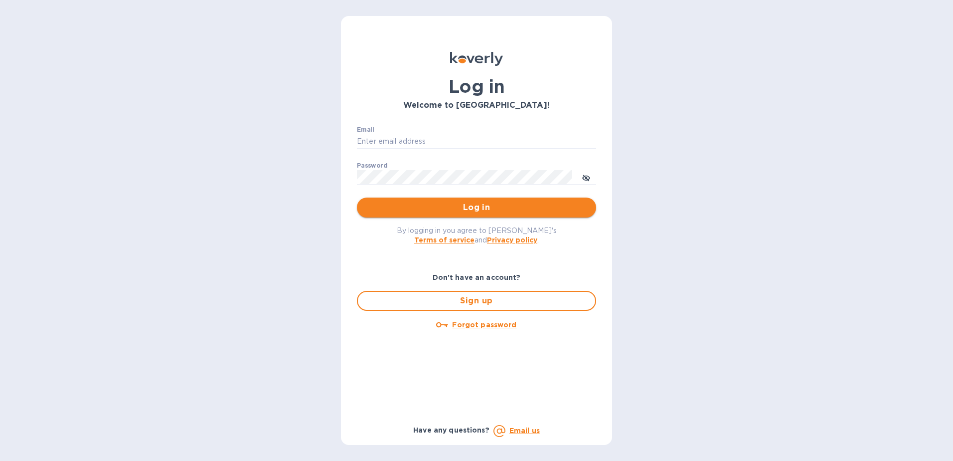
type input "[EMAIL_ADDRESS][DOMAIN_NAME]"
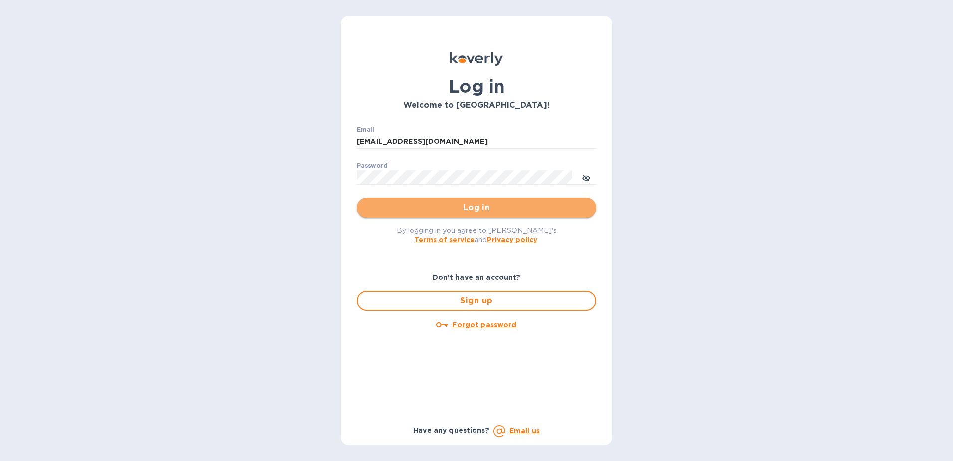
click at [504, 208] on span "Log in" at bounding box center [476, 207] width 223 height 12
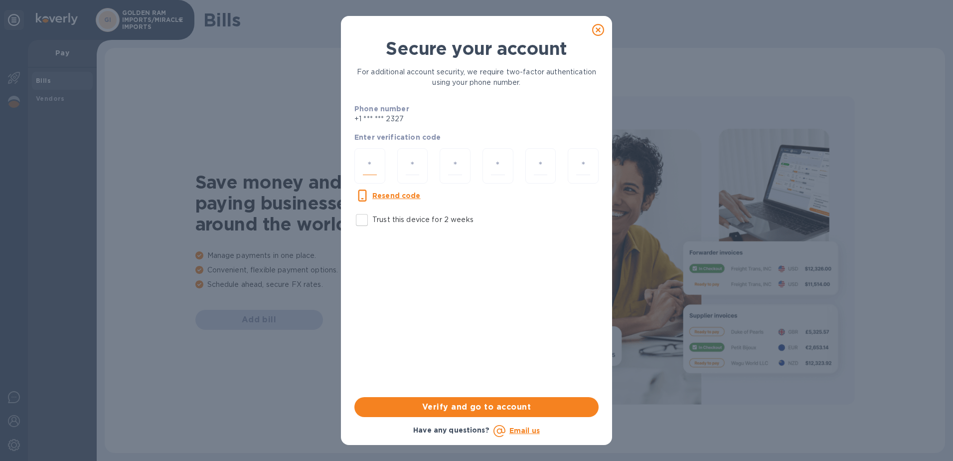
click at [371, 164] on input "number" at bounding box center [370, 166] width 14 height 18
type input "8"
type input "3"
type input "0"
type input "2"
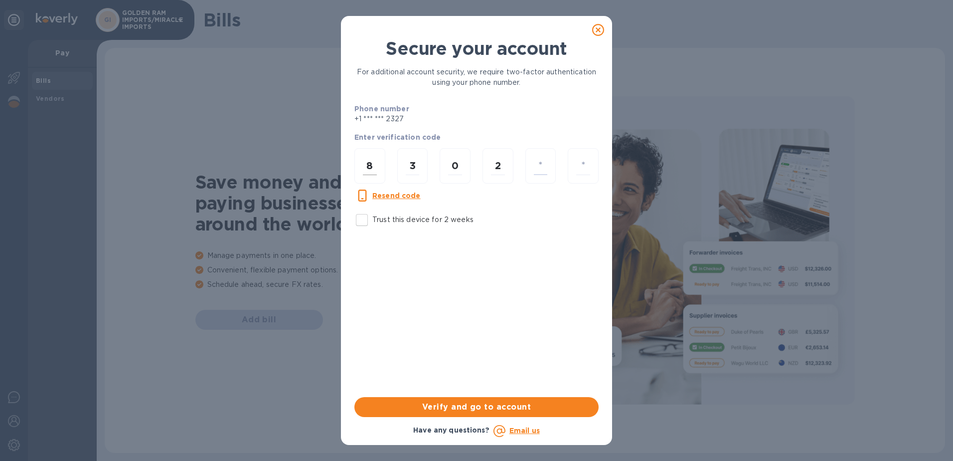
type input "4"
type input "6"
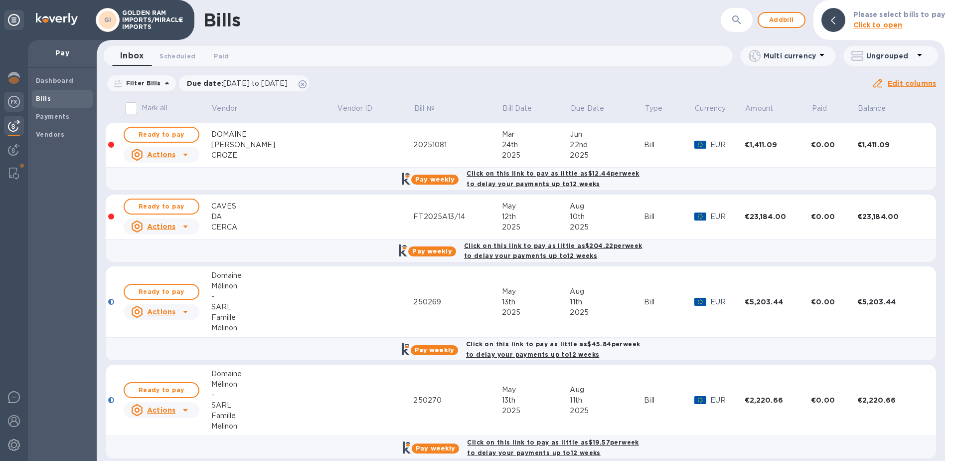
click at [14, 103] on img at bounding box center [14, 102] width 12 height 12
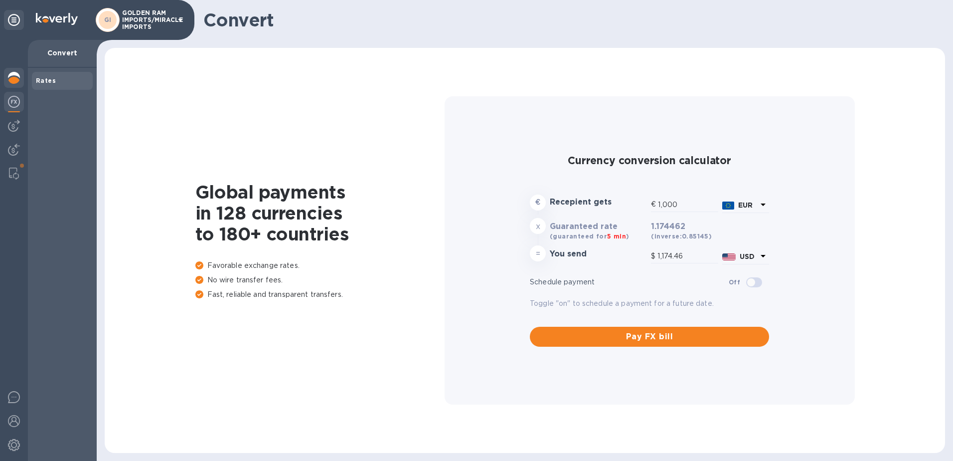
click at [13, 84] on div at bounding box center [14, 79] width 20 height 22
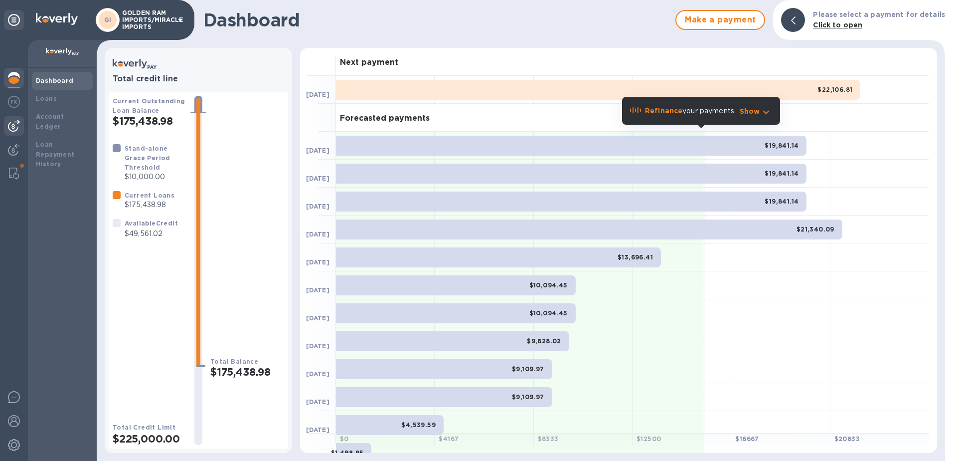
click at [12, 126] on img at bounding box center [14, 126] width 12 height 12
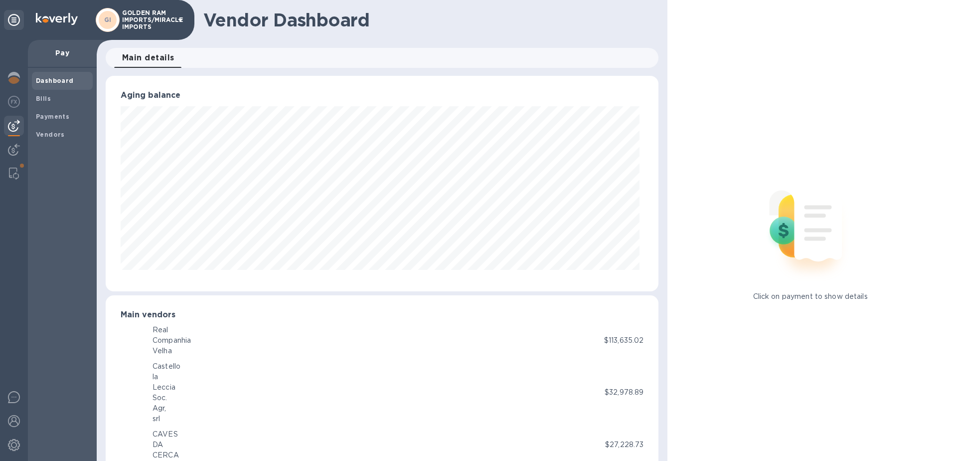
scroll to position [215, 549]
click at [35, 98] on div "Bills" at bounding box center [62, 99] width 61 height 18
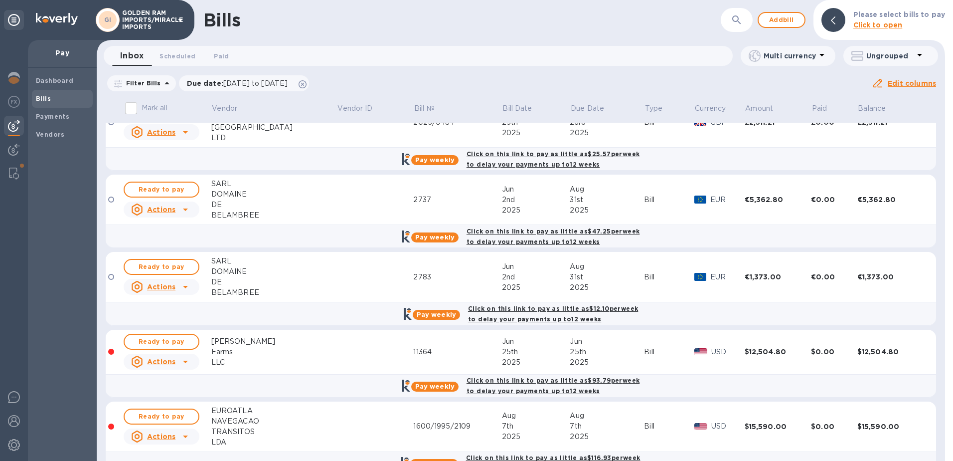
scroll to position [720, 0]
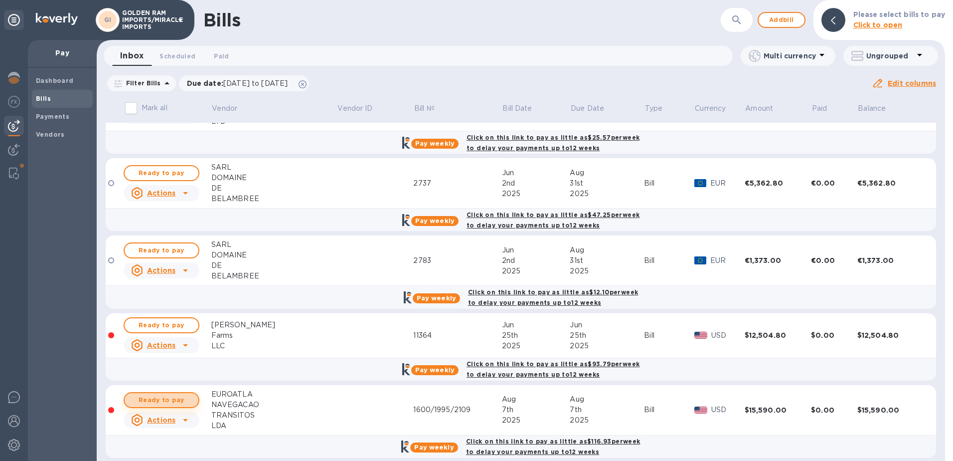
click at [177, 394] on span "Ready to pay" at bounding box center [162, 400] width 58 height 12
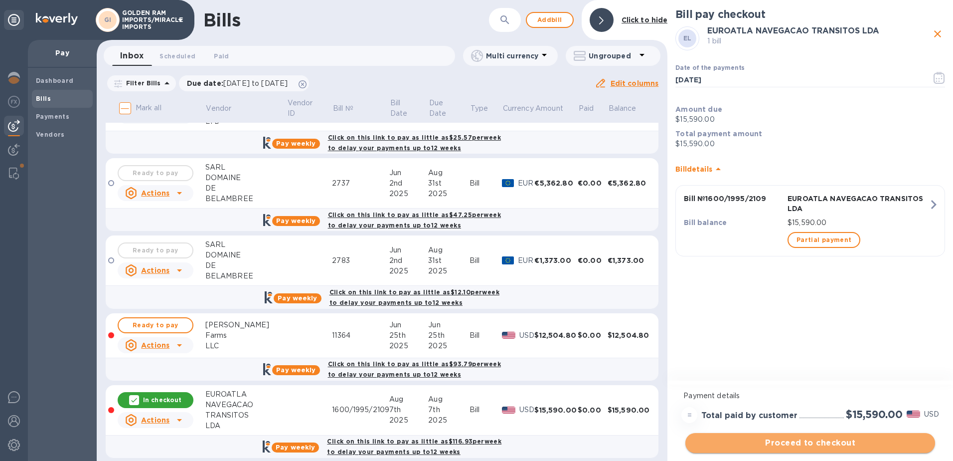
click at [815, 445] on span "Proceed to checkout" at bounding box center [811, 443] width 234 height 12
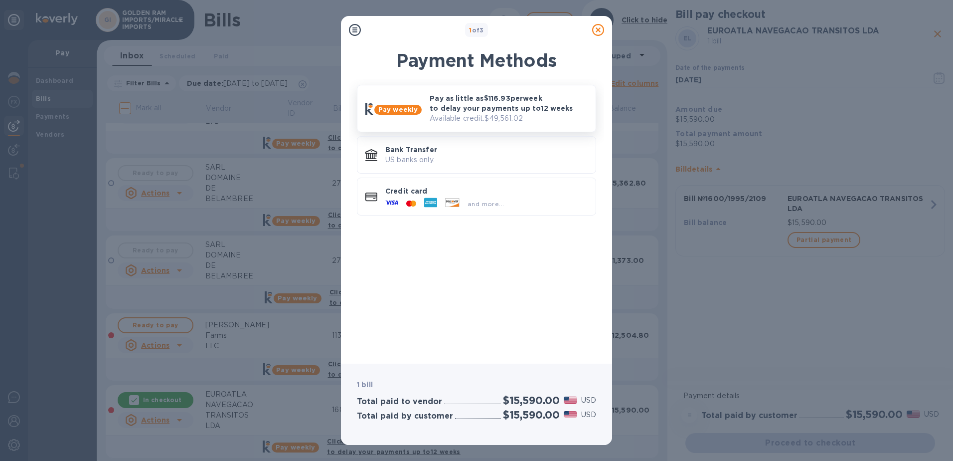
click at [467, 115] on p "Available credit: $49,561.02" at bounding box center [509, 118] width 158 height 10
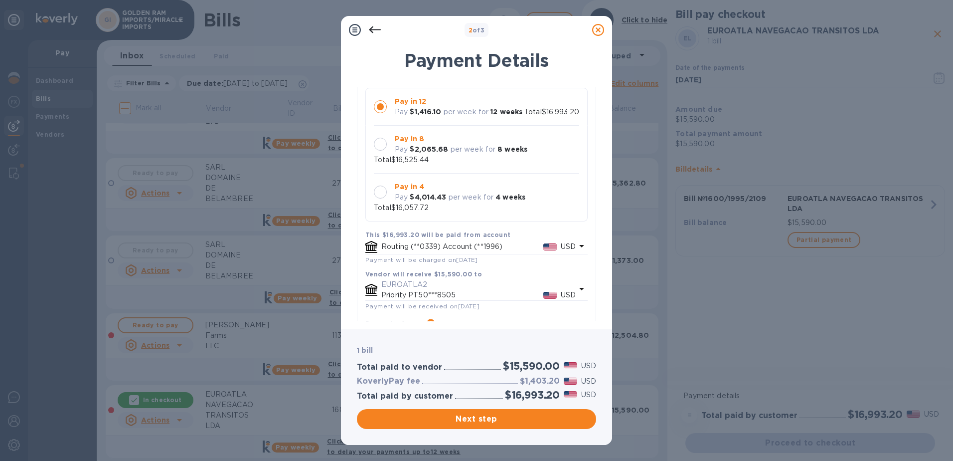
scroll to position [165, 0]
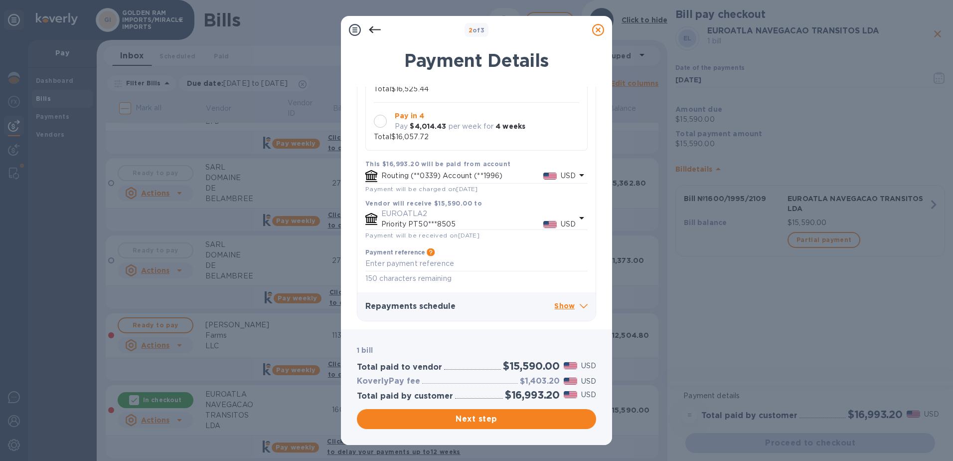
click at [583, 304] on icon at bounding box center [584, 306] width 8 height 4
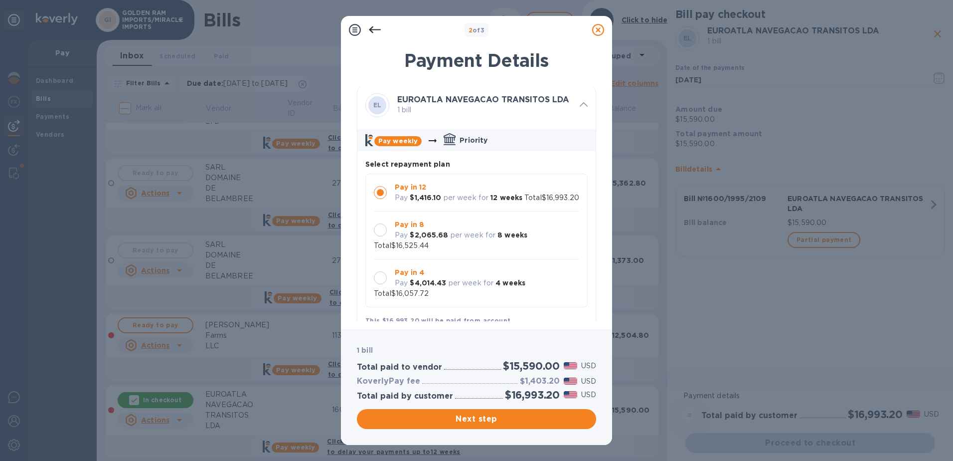
scroll to position [0, 0]
click at [511, 421] on span "Next step" at bounding box center [476, 419] width 223 height 12
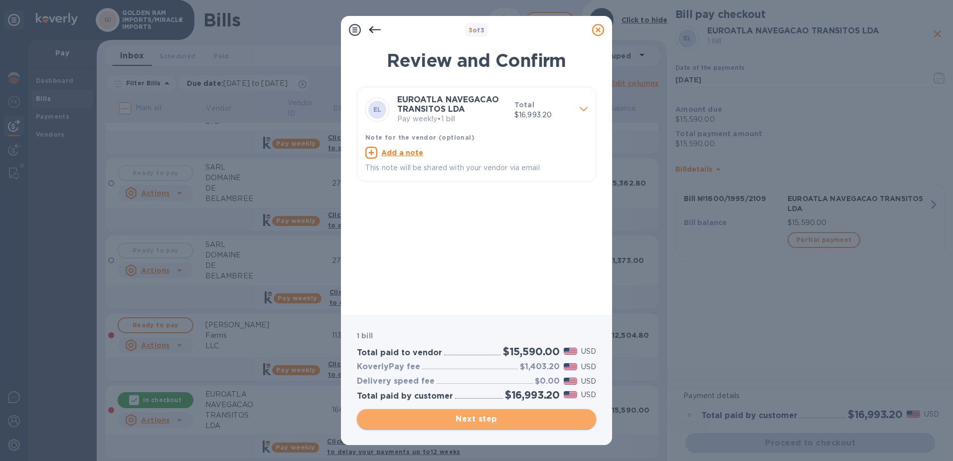
click at [490, 421] on span "Next step" at bounding box center [476, 419] width 223 height 12
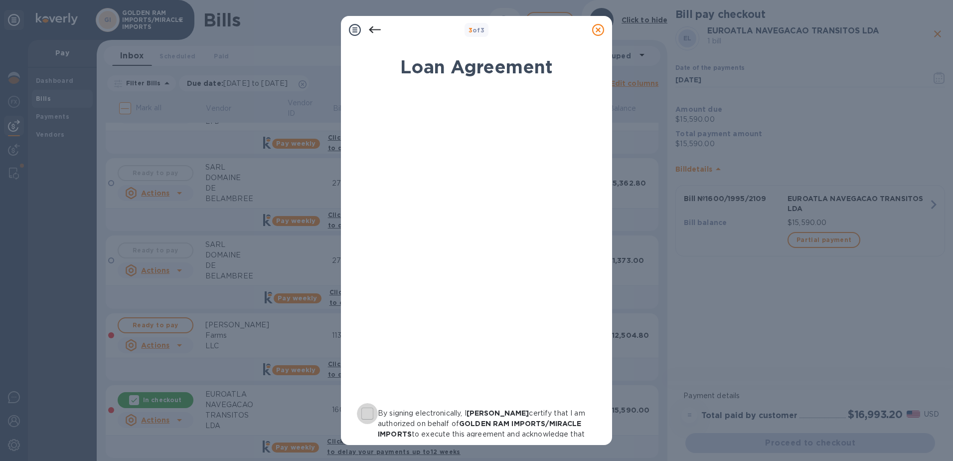
click at [370, 415] on input "By signing electronically, I [PERSON_NAME] certify that I am authorized on beha…" at bounding box center [367, 413] width 21 height 21
checkbox input "true"
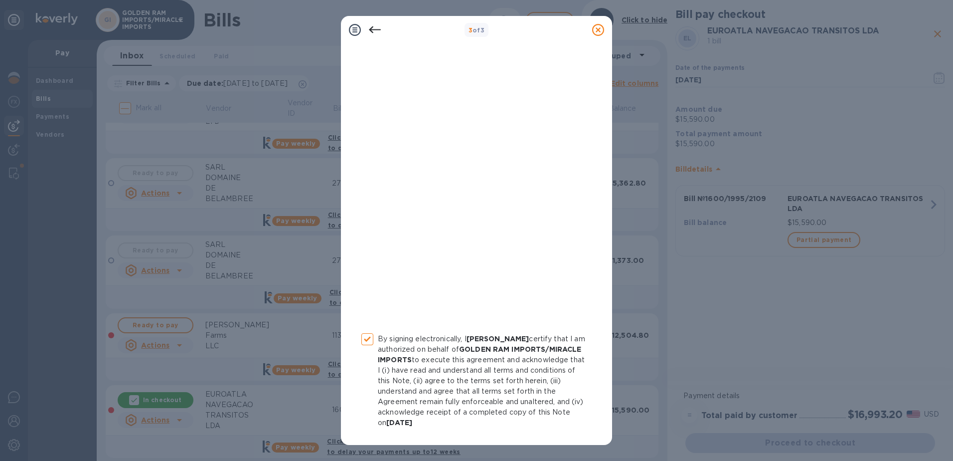
scroll to position [107, 0]
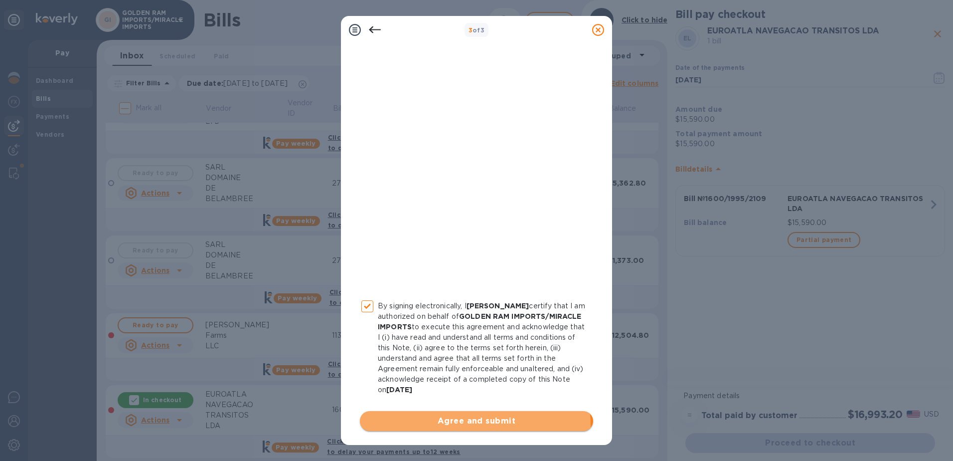
click at [455, 426] on span "Agree and submit" at bounding box center [476, 421] width 217 height 12
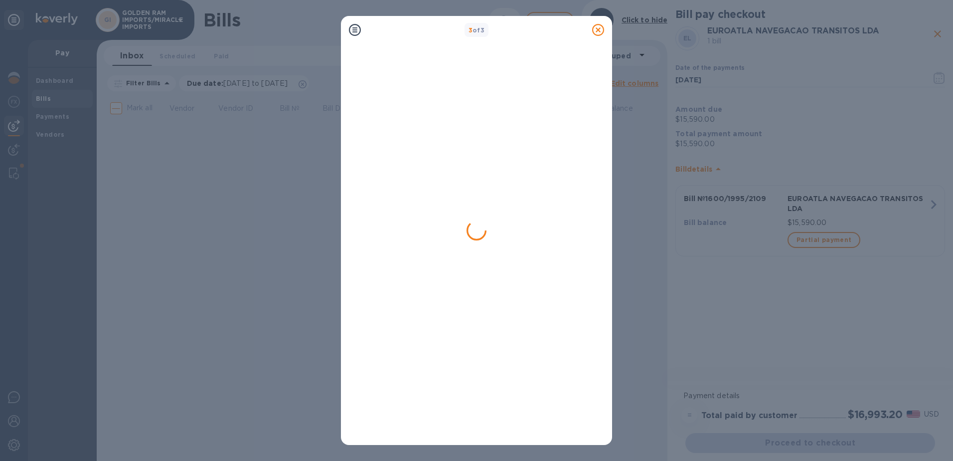
scroll to position [0, 0]
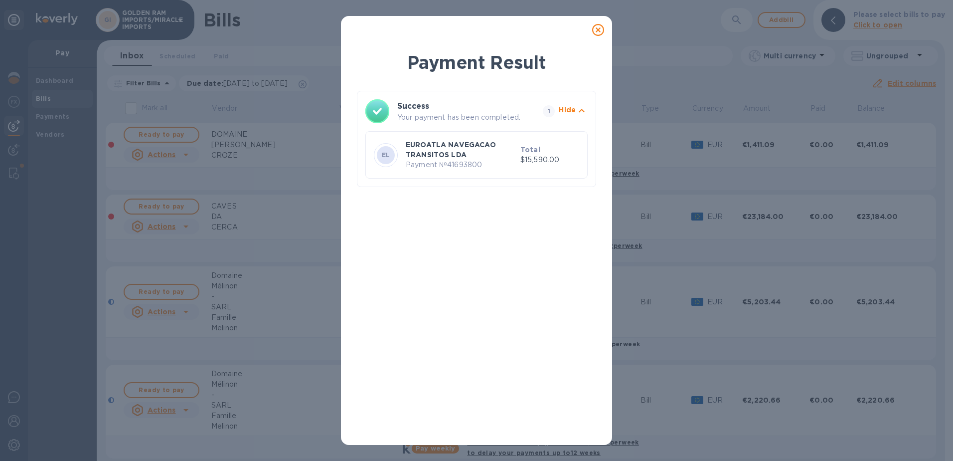
click at [599, 32] on icon at bounding box center [598, 30] width 12 height 12
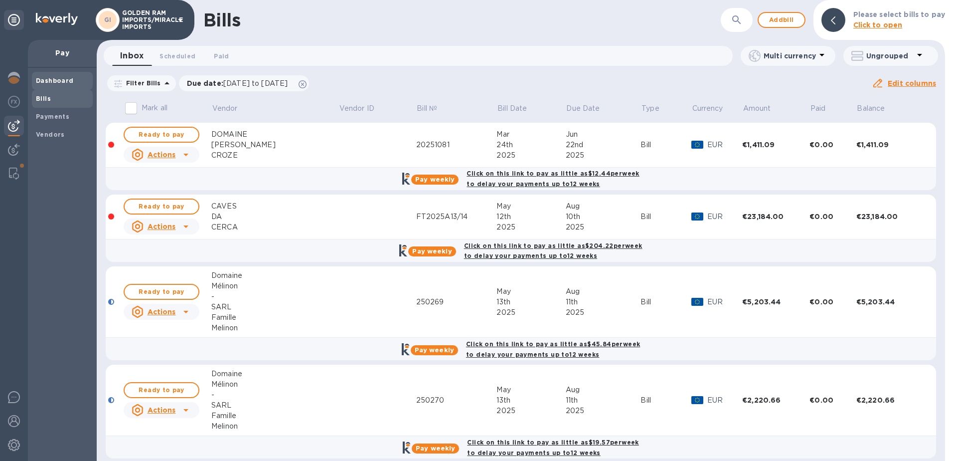
click at [54, 80] on b "Dashboard" at bounding box center [55, 80] width 38 height 7
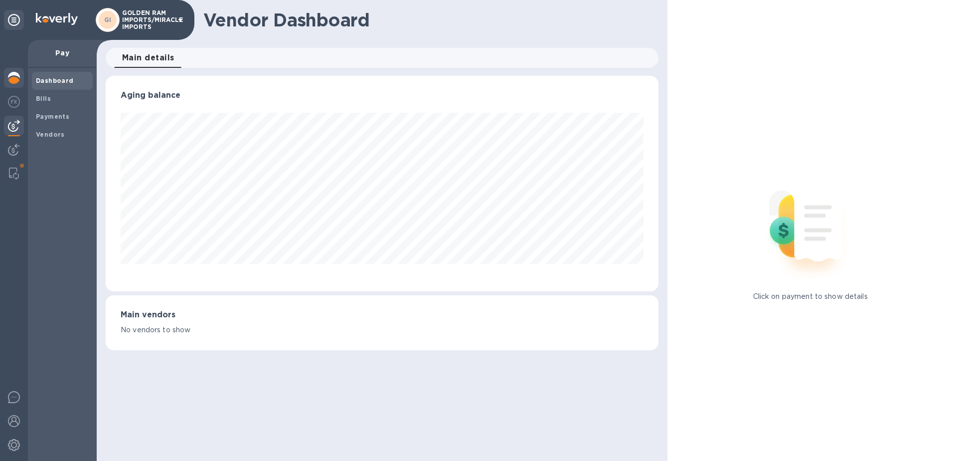
scroll to position [498387, 498053]
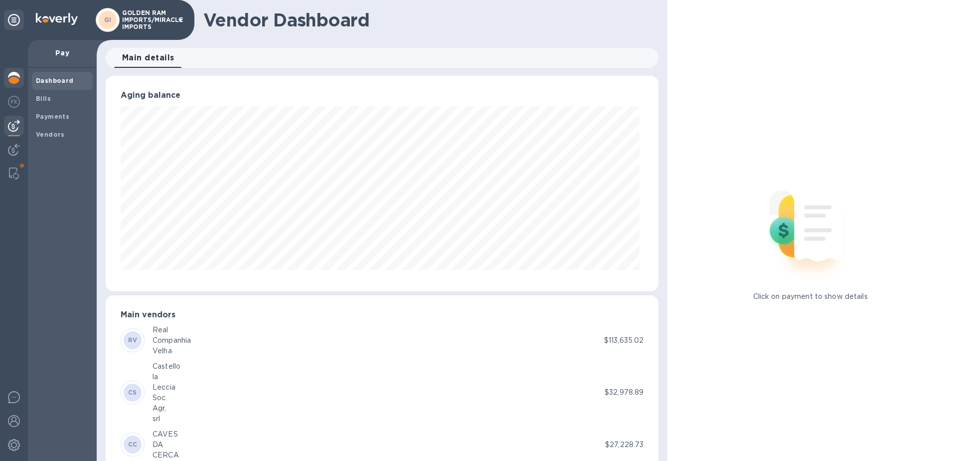
click at [20, 79] on div at bounding box center [14, 79] width 20 height 22
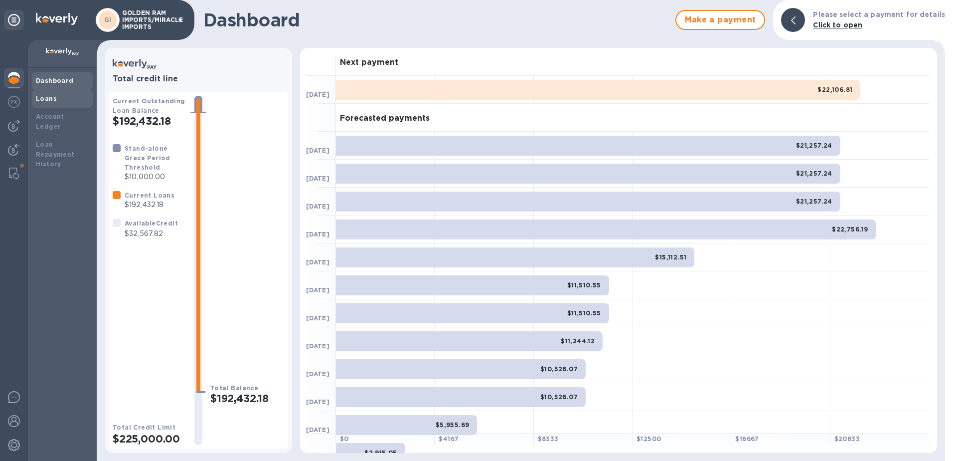
click at [45, 92] on div "Loans" at bounding box center [62, 99] width 61 height 18
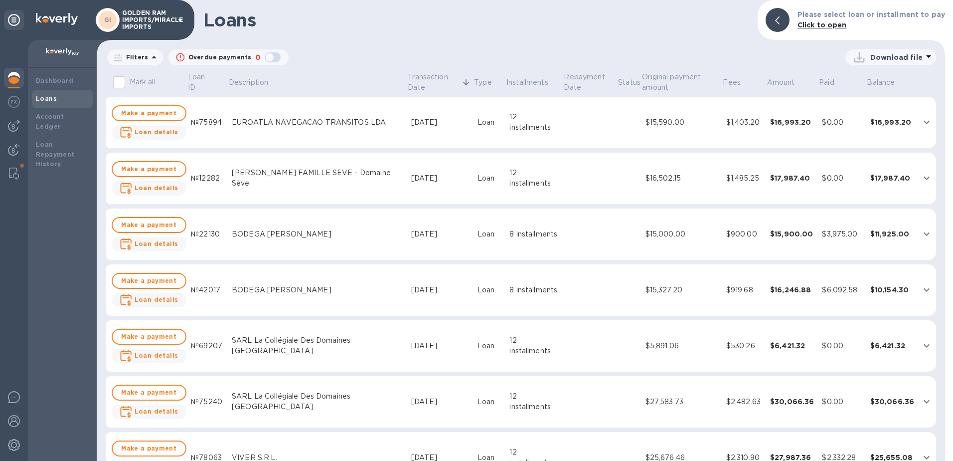
click at [921, 123] on icon "expand row" at bounding box center [927, 122] width 12 height 12
